Goal: Check status: Check status

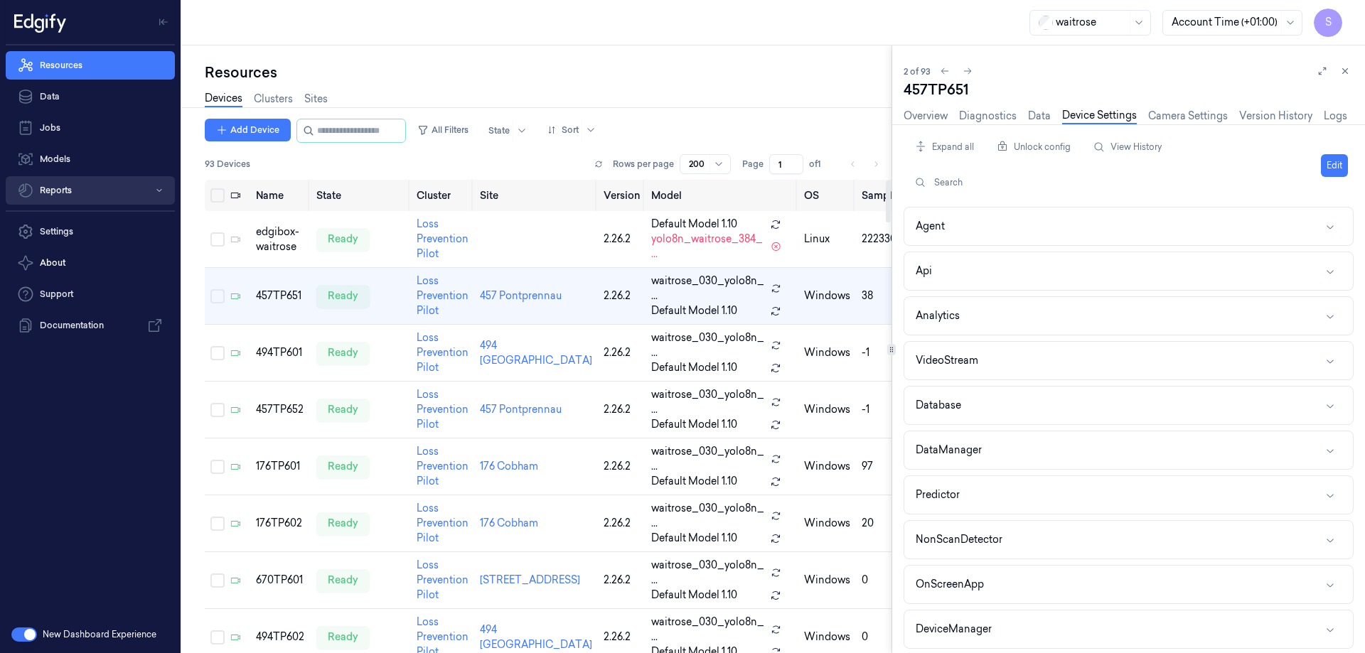
scroll to position [512, 0]
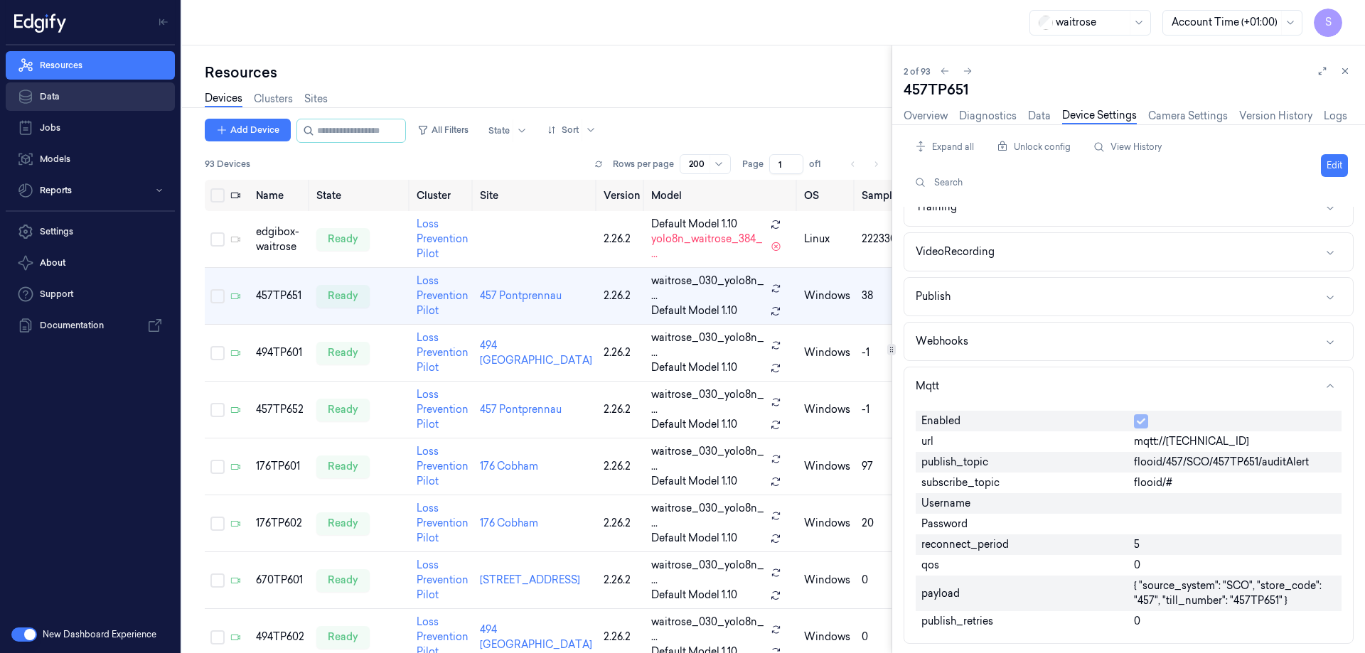
click at [70, 95] on link "Data" at bounding box center [90, 96] width 169 height 28
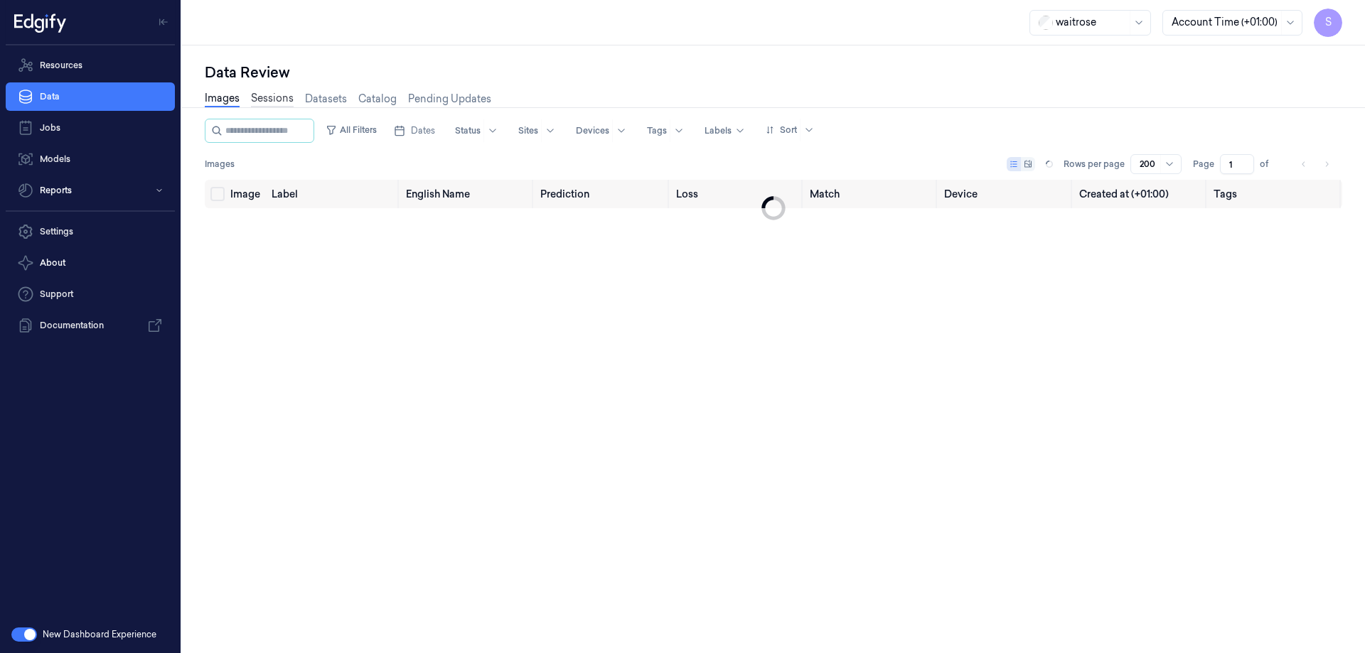
click at [262, 102] on link "Sessions" at bounding box center [272, 99] width 43 height 16
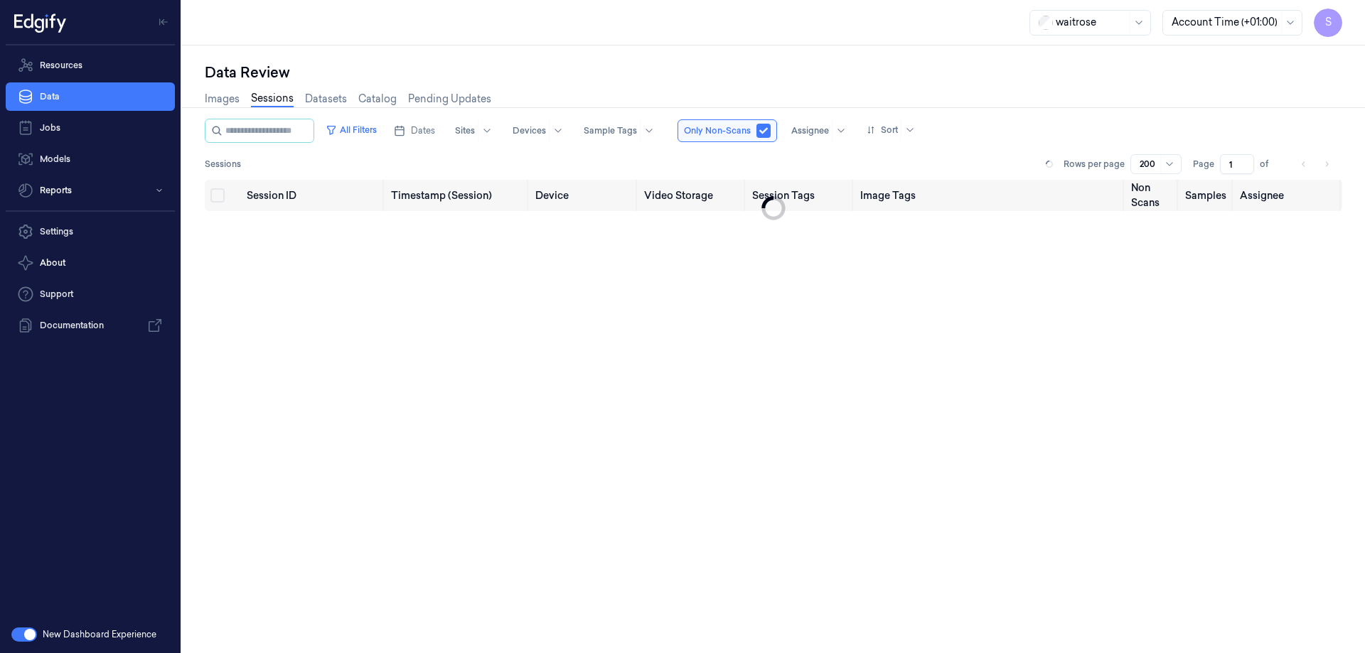
click at [223, 96] on link "Images" at bounding box center [222, 99] width 35 height 15
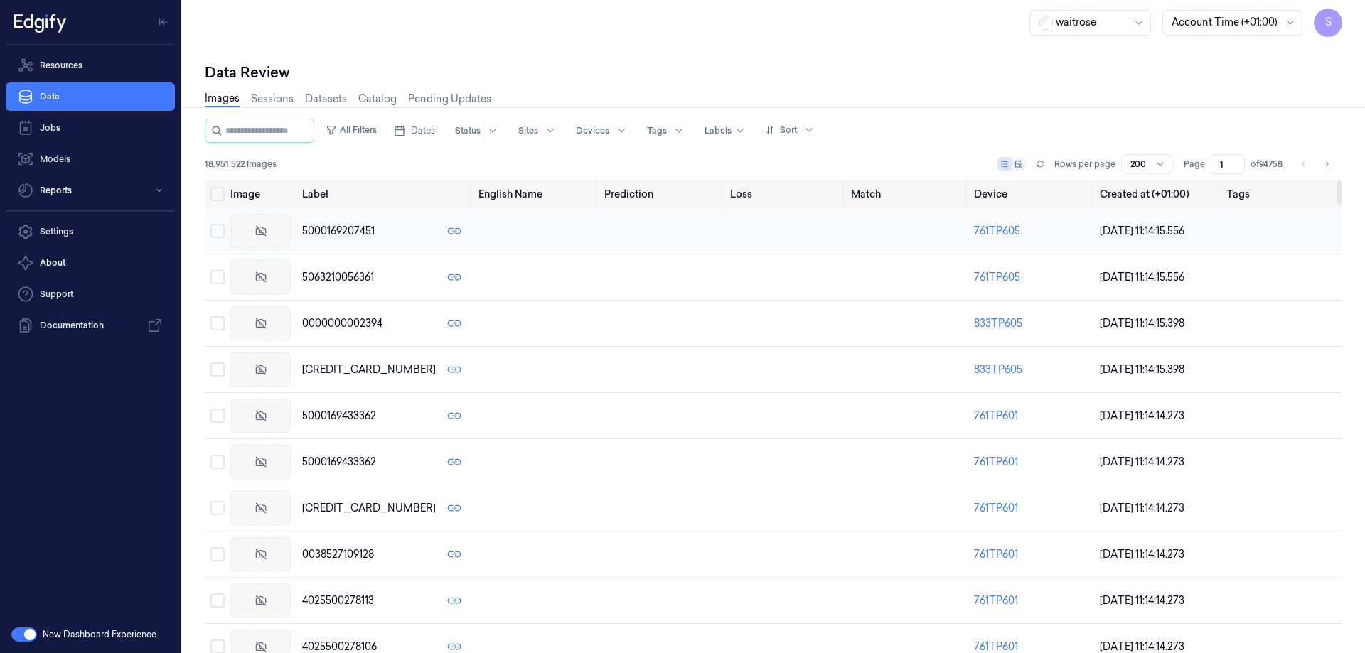
click at [324, 229] on span "5000169207451" at bounding box center [338, 231] width 72 height 15
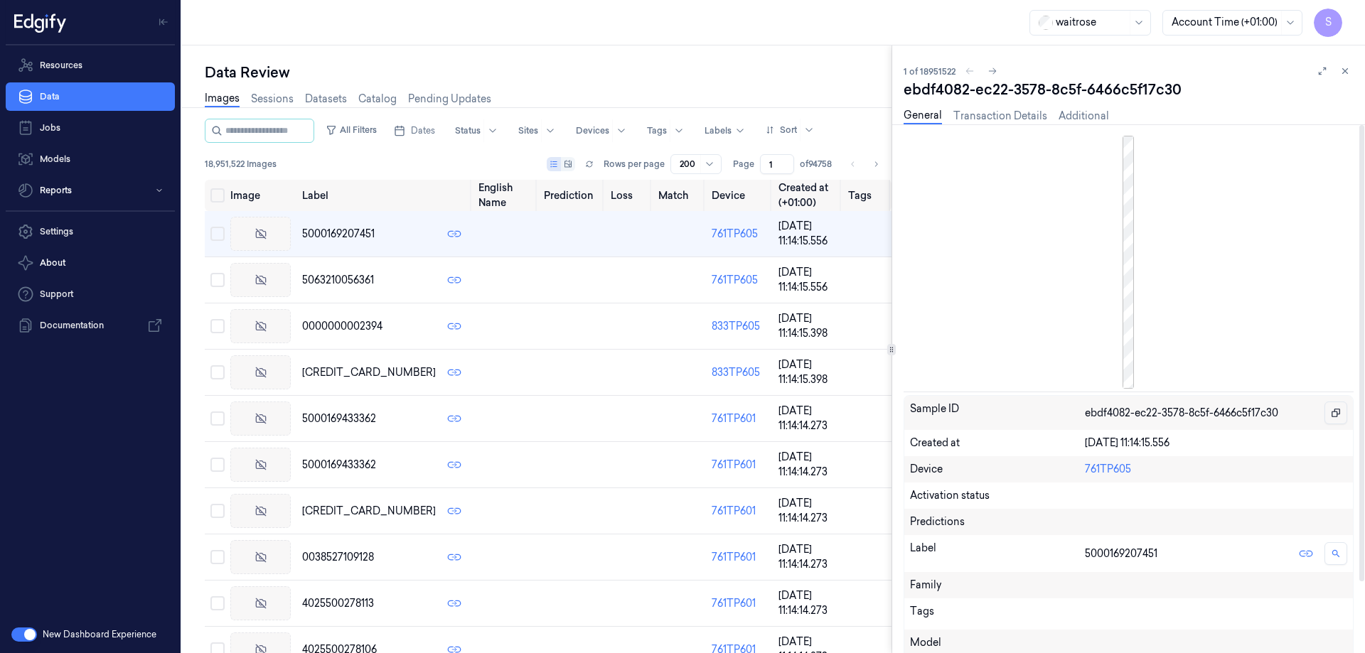
click at [1338, 411] on icon "button" at bounding box center [1336, 413] width 10 height 10
